Goal: Communication & Community: Answer question/provide support

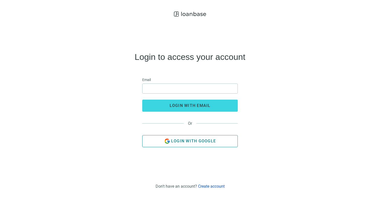
click at [189, 141] on span "Login with Google" at bounding box center [193, 141] width 45 height 5
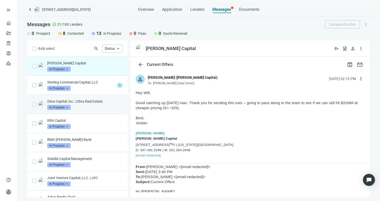
click at [78, 102] on p "Obra Capital, Inc. | Obra Real Estate" at bounding box center [84, 101] width 75 height 5
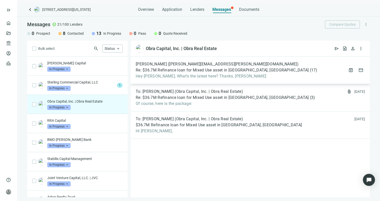
click at [193, 65] on span "[PERSON_NAME] ([PERSON_NAME][EMAIL_ADDRESS][PERSON_NAME][DOMAIN_NAME])" at bounding box center [217, 64] width 163 height 5
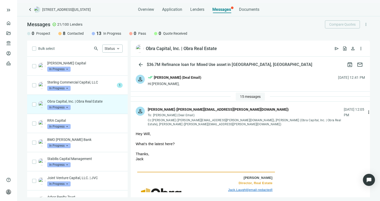
click at [250, 95] on span "15 messages" at bounding box center [250, 97] width 21 height 4
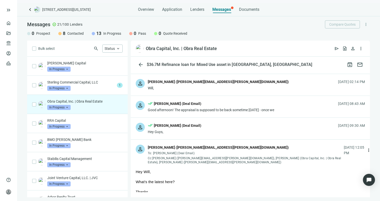
scroll to position [284, 0]
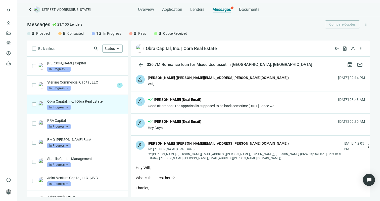
click at [228, 144] on div "[PERSON_NAME] ([PERSON_NAME][EMAIL_ADDRESS][PERSON_NAME][DOMAIN_NAME])" at bounding box center [245, 144] width 194 height 7
click at [221, 125] on div "person done_all [PERSON_NAME] (Deal Email) Hey Guys, [DATE] 09:30 AM" at bounding box center [250, 125] width 239 height 22
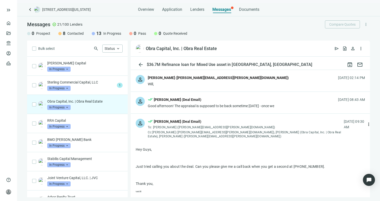
click at [217, 109] on div "person done_all [PERSON_NAME] (Deal Email) Good afternoon! The appraisal is sup…" at bounding box center [250, 103] width 239 height 22
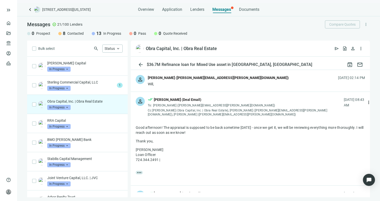
click at [211, 88] on div "person [PERSON_NAME] ([PERSON_NAME][EMAIL_ADDRESS][PERSON_NAME][DOMAIN_NAME]) W…" at bounding box center [250, 81] width 239 height 22
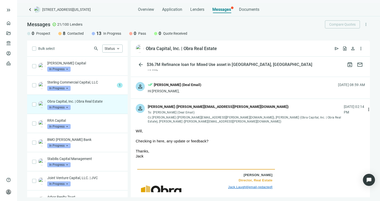
scroll to position [251, 0]
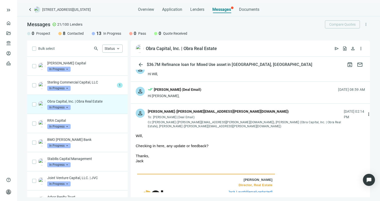
click at [211, 88] on div "person done_all [PERSON_NAME] (Deal Email) Hi [PERSON_NAME], [DATE] 08:59 AM" at bounding box center [250, 93] width 239 height 22
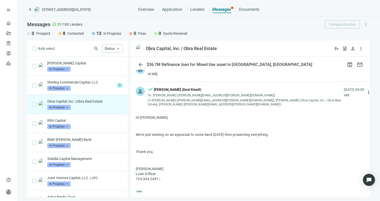
scroll to position [200, 0]
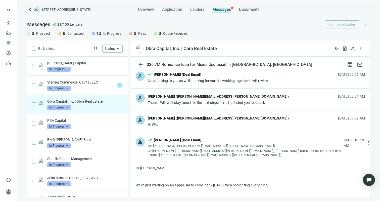
click at [206, 102] on div "Thanks Will, we'll stay tuned for the next steps here. I just shot you feedback" at bounding box center [218, 102] width 141 height 5
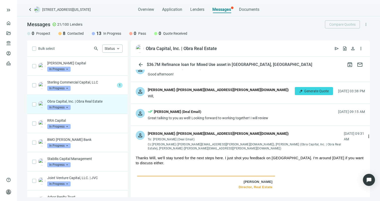
scroll to position [161, 0]
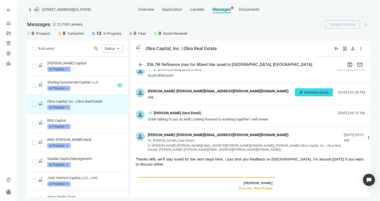
click at [204, 109] on div "person done_all [PERSON_NAME] (Deal Email) Great talking to you as well! Lookin…" at bounding box center [250, 116] width 239 height 22
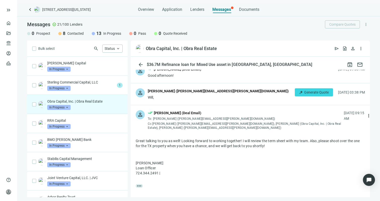
click at [203, 91] on div "[PERSON_NAME] ([PERSON_NAME][EMAIL_ADDRESS][PERSON_NAME][DOMAIN_NAME])" at bounding box center [218, 91] width 141 height 6
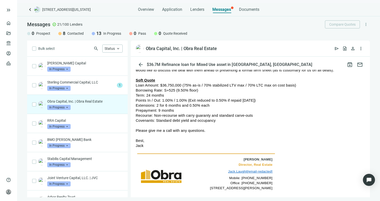
scroll to position [205, 0]
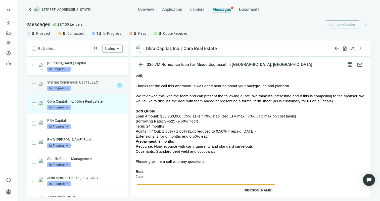
click at [102, 84] on p "Sterling Commercial Capital, LLC" at bounding box center [81, 82] width 68 height 5
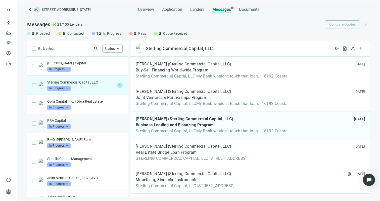
click at [96, 125] on div "RRA Capital In Progress arrow_drop_down" at bounding box center [84, 123] width 75 height 11
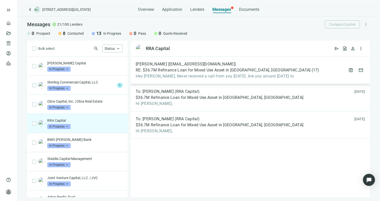
click at [179, 76] on span "Hey [PERSON_NAME], Never received a call from you [DATE]. Are you around [DATE]…" at bounding box center [228, 76] width 184 height 5
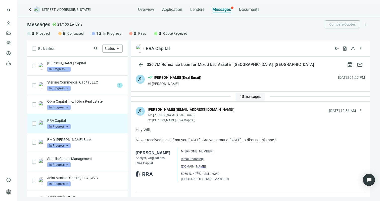
click at [248, 97] on span "15 messages" at bounding box center [250, 97] width 21 height 4
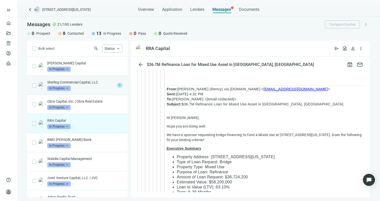
click at [90, 91] on div "Sterling Commercial Capital, LLC In Progress arrow_drop_down 1" at bounding box center [77, 85] width 101 height 19
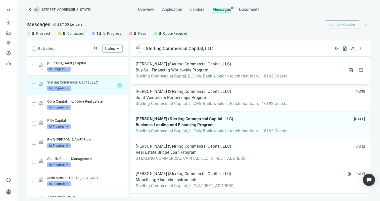
click at [168, 81] on div "[PERSON_NAME] (Sterling Commercial Capital, LLC) Buy-Sell Financing World-wide …" at bounding box center [250, 70] width 239 height 27
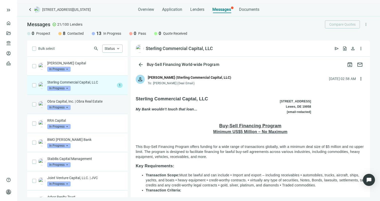
click at [85, 105] on div "Obra Capital, Inc. | Obra Real Estate In Progress arrow_drop_down" at bounding box center [84, 104] width 75 height 11
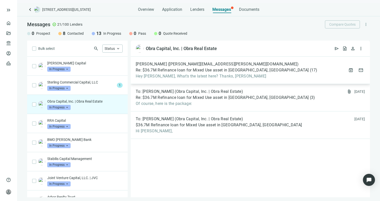
click at [189, 64] on span "[PERSON_NAME] ([PERSON_NAME][EMAIL_ADDRESS][PERSON_NAME][DOMAIN_NAME])" at bounding box center [217, 64] width 163 height 5
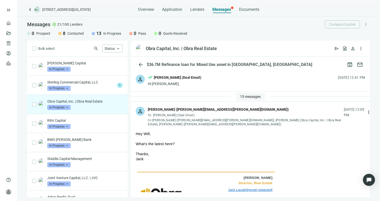
click at [251, 98] on span "15 messages" at bounding box center [250, 97] width 21 height 4
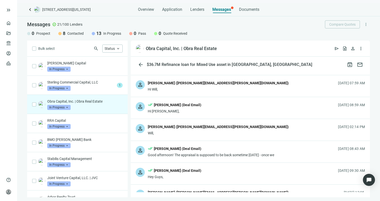
scroll to position [217, 0]
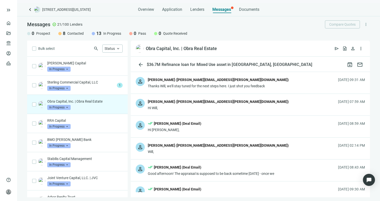
click at [162, 147] on div "[PERSON_NAME] ([PERSON_NAME][EMAIL_ADDRESS][PERSON_NAME][DOMAIN_NAME])" at bounding box center [218, 146] width 141 height 6
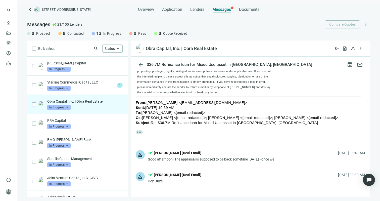
scroll to position [482, 0]
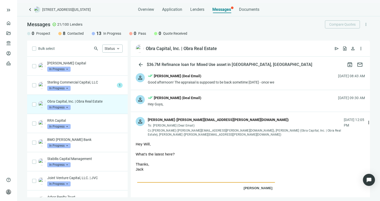
click at [165, 98] on div "[PERSON_NAME] (Deal Email)" at bounding box center [178, 98] width 48 height 6
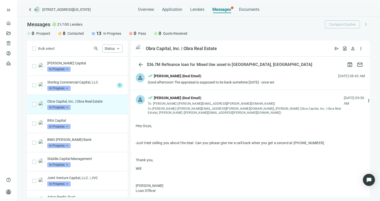
click at [172, 84] on div "Good afternoon! The appraisal is supposed to be back sometime [DATE] - once we" at bounding box center [211, 82] width 127 height 5
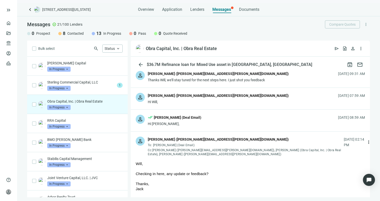
scroll to position [219, 0]
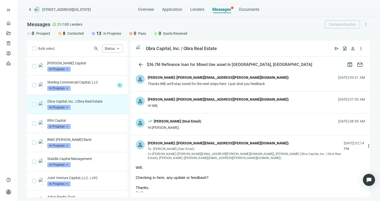
click at [179, 108] on div "person [PERSON_NAME] ([PERSON_NAME][EMAIL_ADDRESS][PERSON_NAME][DOMAIN_NAME]) H…" at bounding box center [250, 103] width 239 height 22
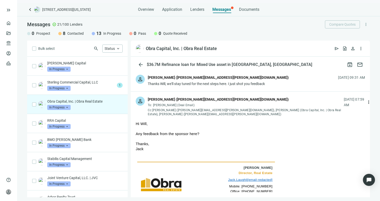
click at [181, 91] on div "person [PERSON_NAME] ([PERSON_NAME][EMAIL_ADDRESS][PERSON_NAME][DOMAIN_NAME]) T…" at bounding box center [250, 81] width 239 height 22
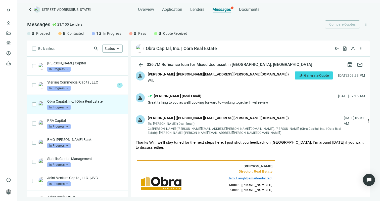
scroll to position [165, 0]
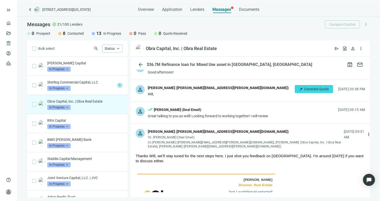
click at [180, 99] on div "person [PERSON_NAME] ([PERSON_NAME][EMAIL_ADDRESS][PERSON_NAME][DOMAIN_NAME]) W…" at bounding box center [250, 91] width 239 height 22
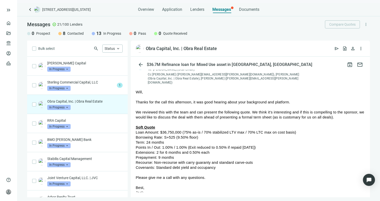
scroll to position [191, 0]
